Goal: Transaction & Acquisition: Download file/media

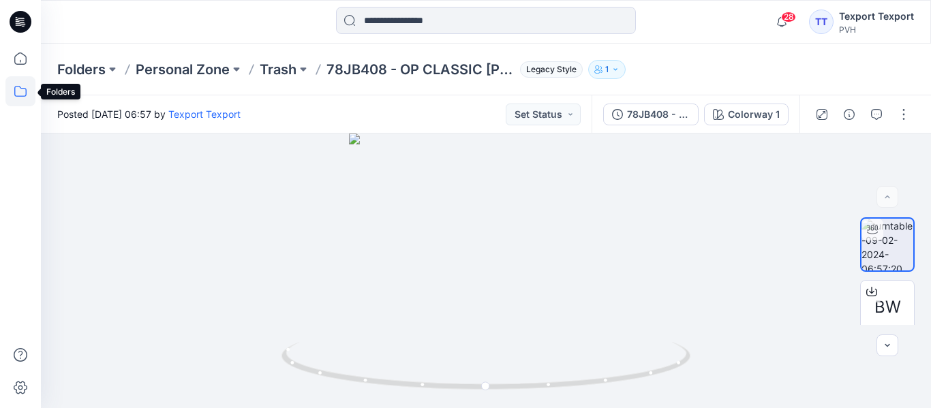
click at [18, 90] on icon at bounding box center [20, 91] width 30 height 30
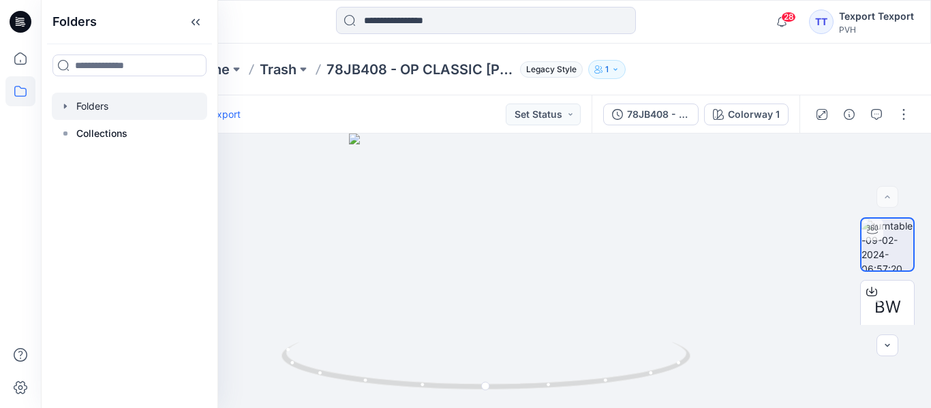
click at [102, 112] on div at bounding box center [129, 106] width 155 height 27
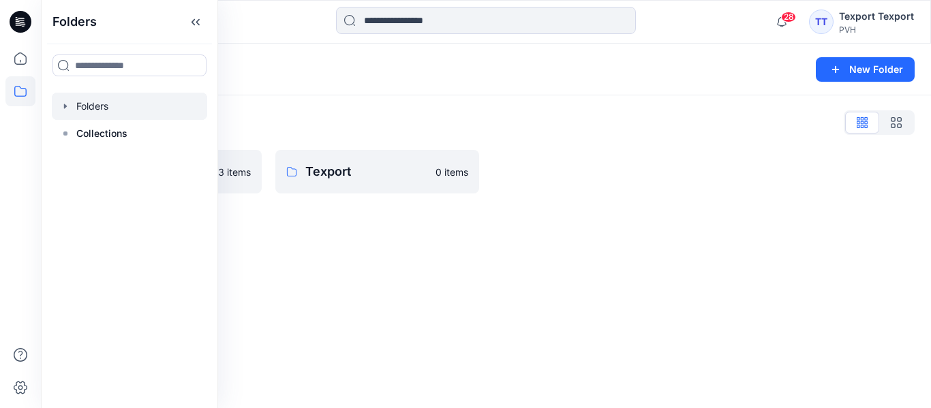
click at [325, 176] on p "Texport" at bounding box center [366, 171] width 123 height 19
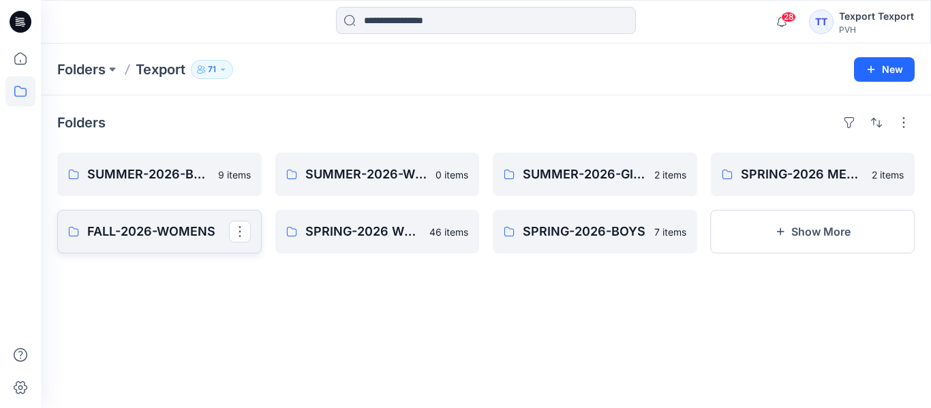
click at [135, 226] on p "FALL-2026-WOMENS" at bounding box center [158, 231] width 142 height 19
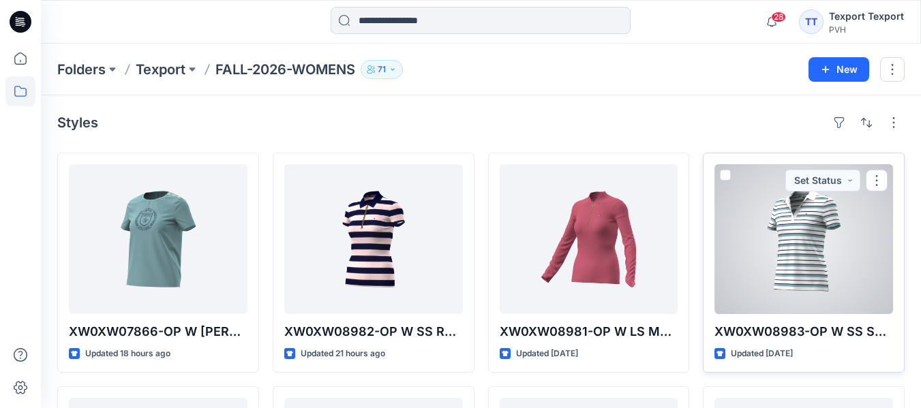
click at [798, 287] on div at bounding box center [803, 239] width 179 height 150
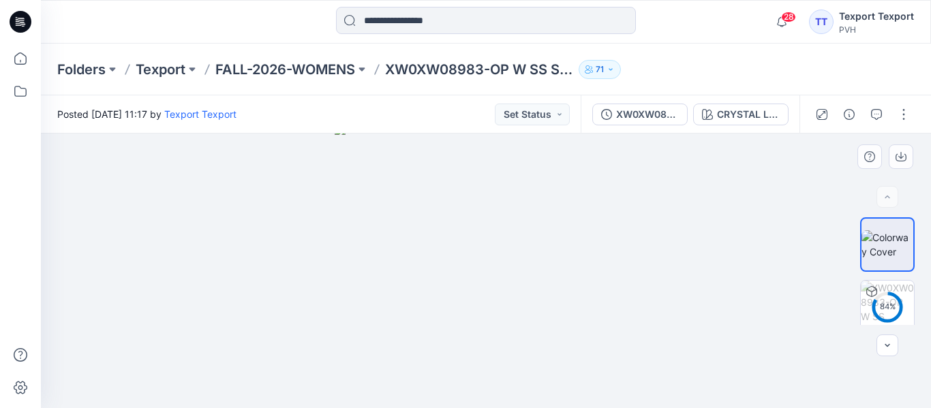
drag, startPoint x: 526, startPoint y: 200, endPoint x: 498, endPoint y: 269, distance: 74.1
click at [498, 269] on img at bounding box center [486, 266] width 303 height 284
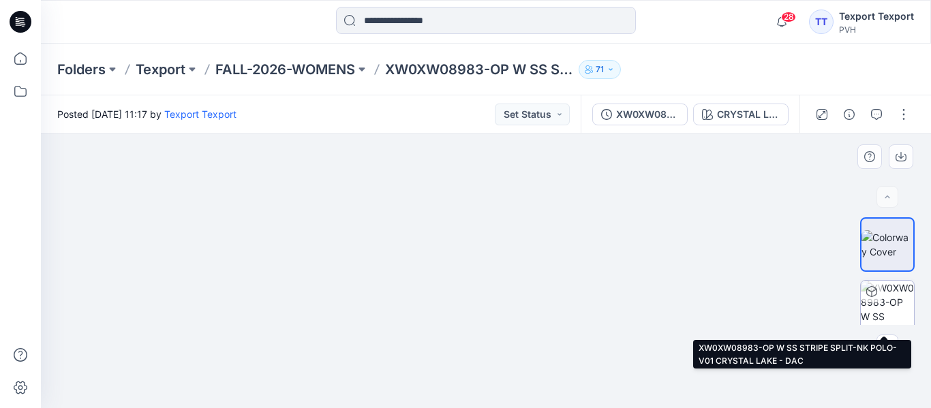
click at [877, 310] on img at bounding box center [887, 307] width 53 height 53
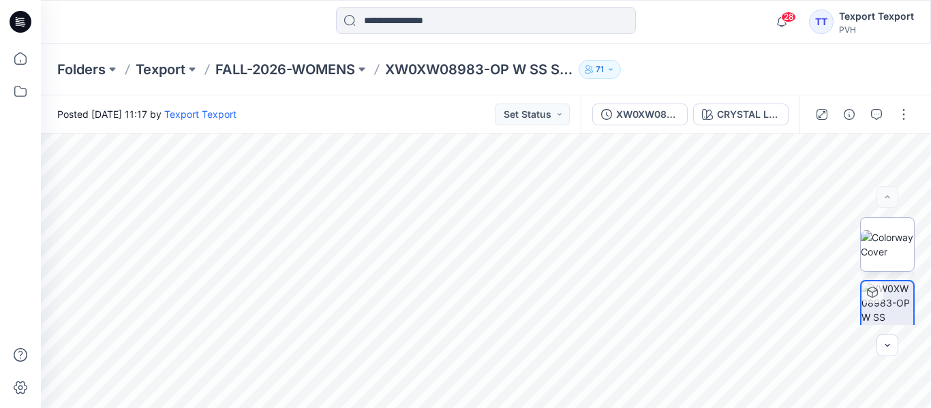
click at [877, 252] on img at bounding box center [887, 244] width 53 height 29
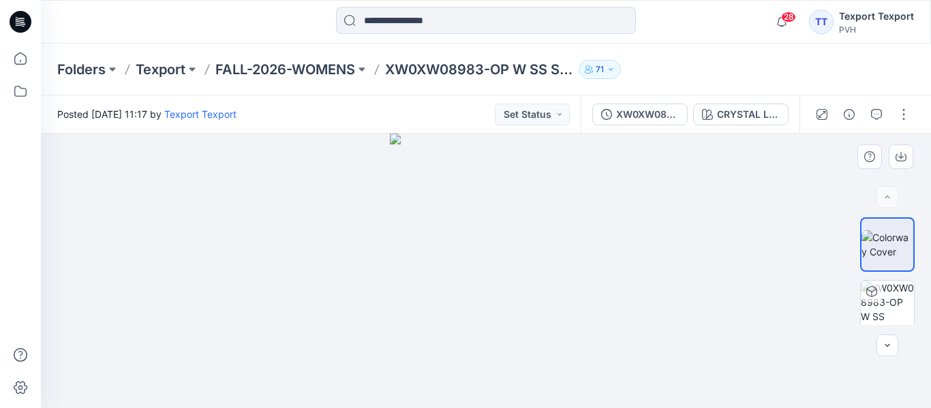
click at [654, 297] on div at bounding box center [486, 271] width 890 height 275
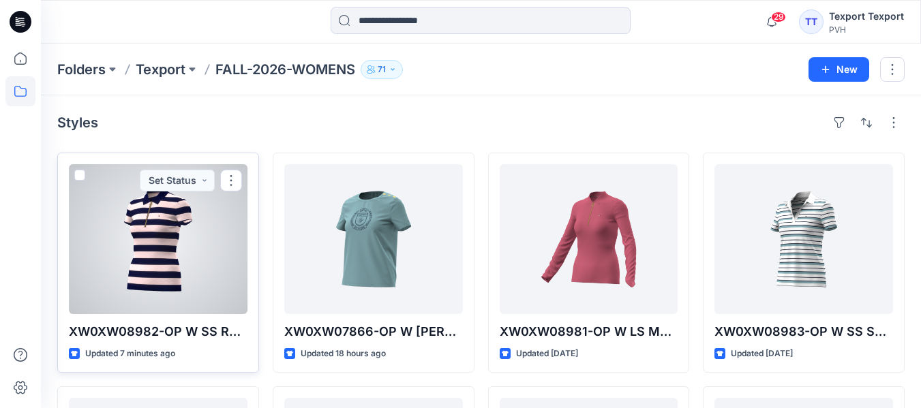
click at [202, 251] on div at bounding box center [158, 239] width 179 height 150
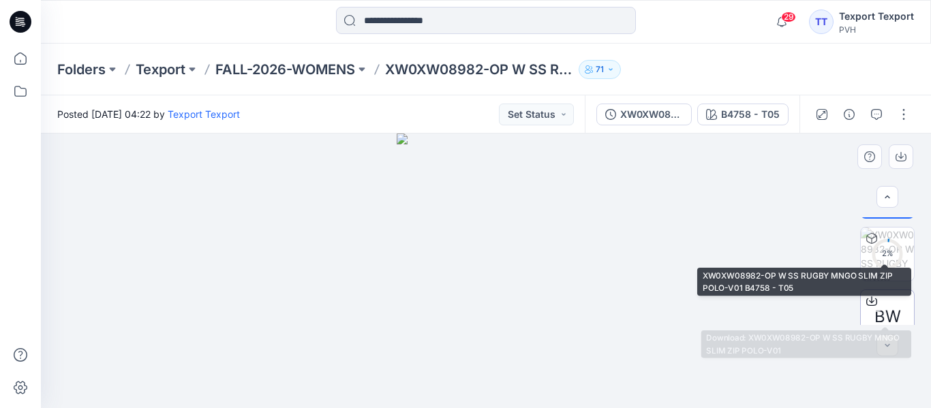
scroll to position [72, 0]
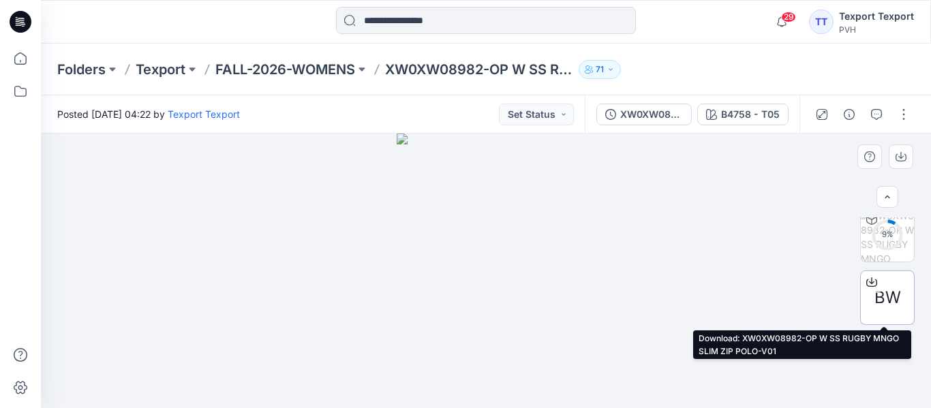
click at [888, 290] on span "BW" at bounding box center [888, 298] width 27 height 25
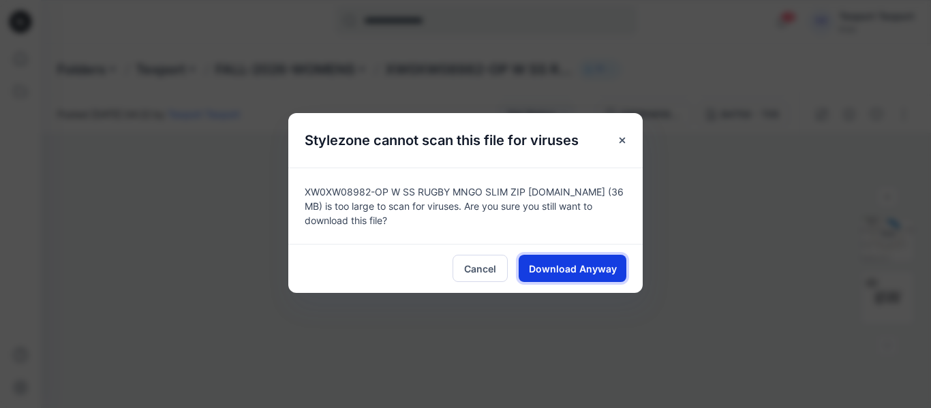
click at [593, 268] on span "Download Anyway" at bounding box center [573, 269] width 88 height 14
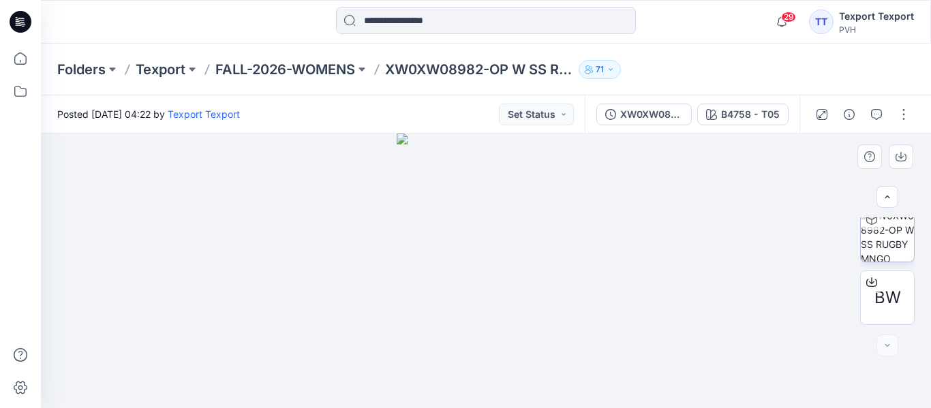
click at [868, 235] on img at bounding box center [887, 235] width 53 height 53
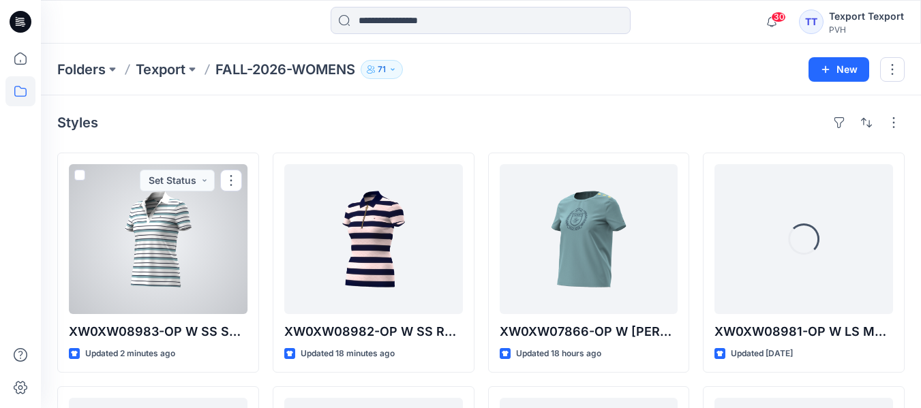
click at [166, 243] on div at bounding box center [158, 239] width 179 height 150
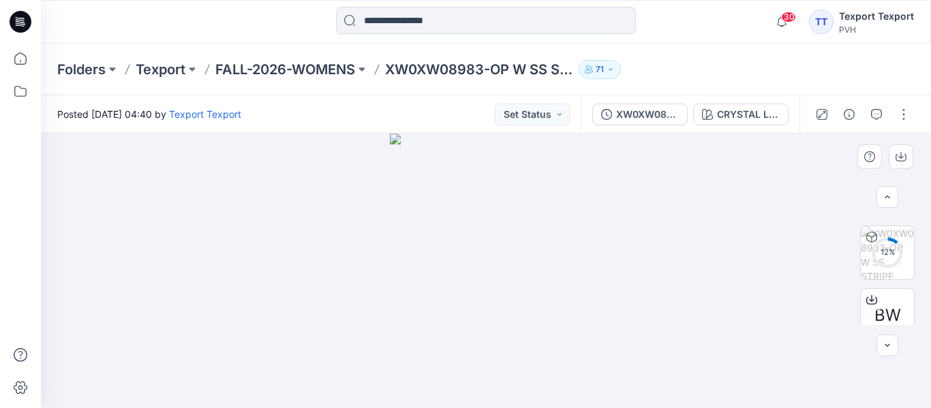
scroll to position [72, 0]
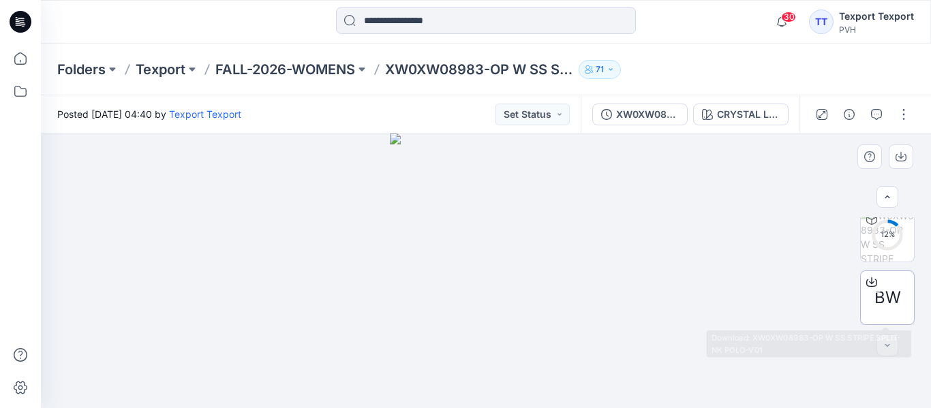
click at [862, 300] on div "BW" at bounding box center [887, 298] width 55 height 55
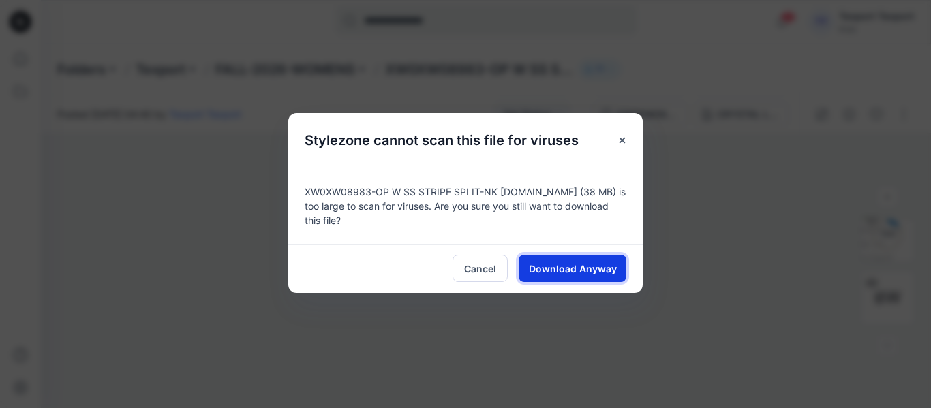
click at [584, 266] on span "Download Anyway" at bounding box center [573, 269] width 88 height 14
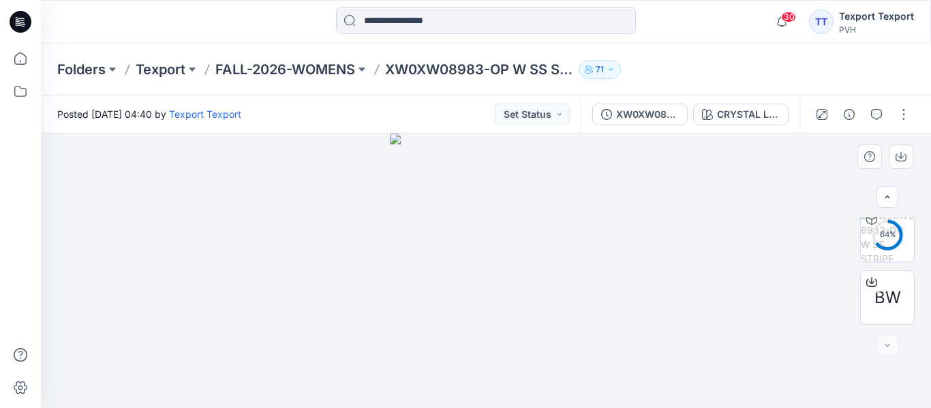
click at [323, 248] on div at bounding box center [486, 271] width 890 height 275
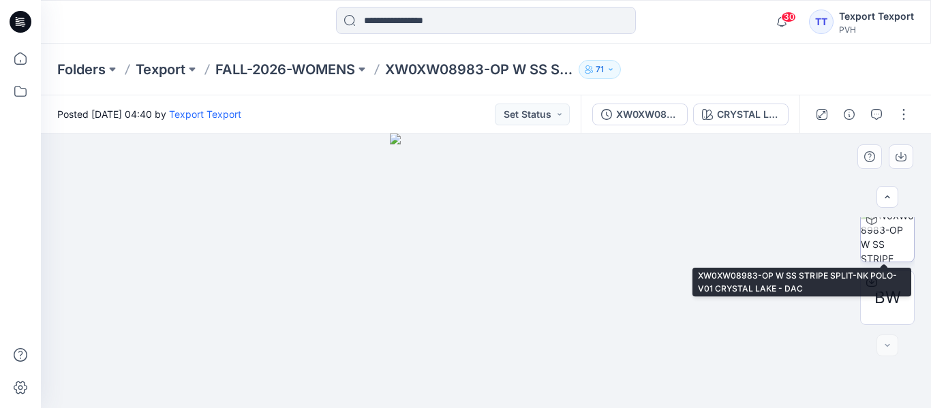
click at [888, 236] on img at bounding box center [887, 235] width 53 height 53
